Goal: Find contact information: Obtain details needed to contact an individual or organization

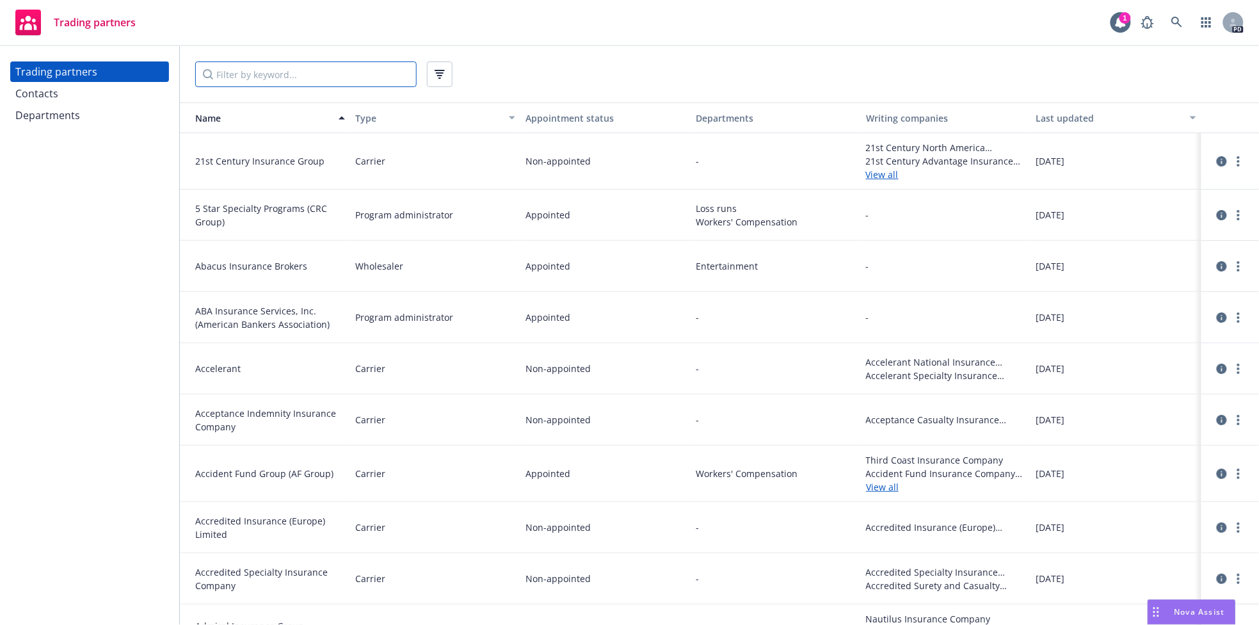
click at [331, 86] on input "Filter by keyword..." at bounding box center [305, 74] width 221 height 26
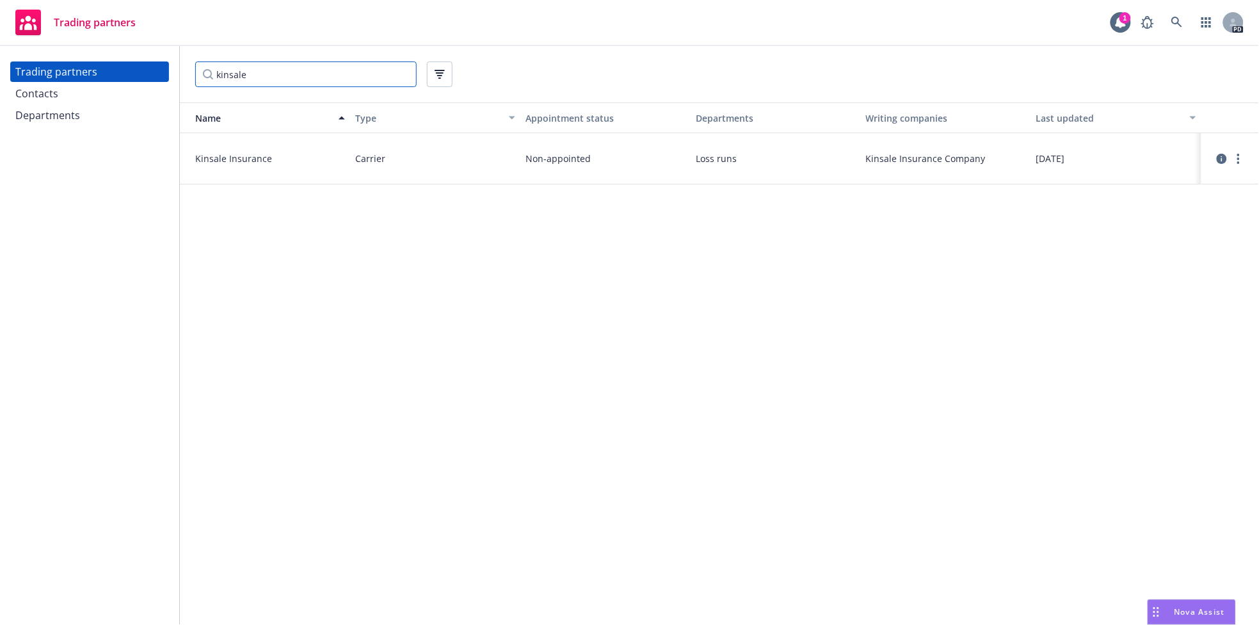
click at [234, 72] on input "kinsale" at bounding box center [305, 74] width 221 height 26
type input "evanston"
click at [1239, 159] on icon "more" at bounding box center [1238, 161] width 3 height 10
click at [1170, 186] on link "View contacts" at bounding box center [1174, 187] width 143 height 26
